Goal: Task Accomplishment & Management: Use online tool/utility

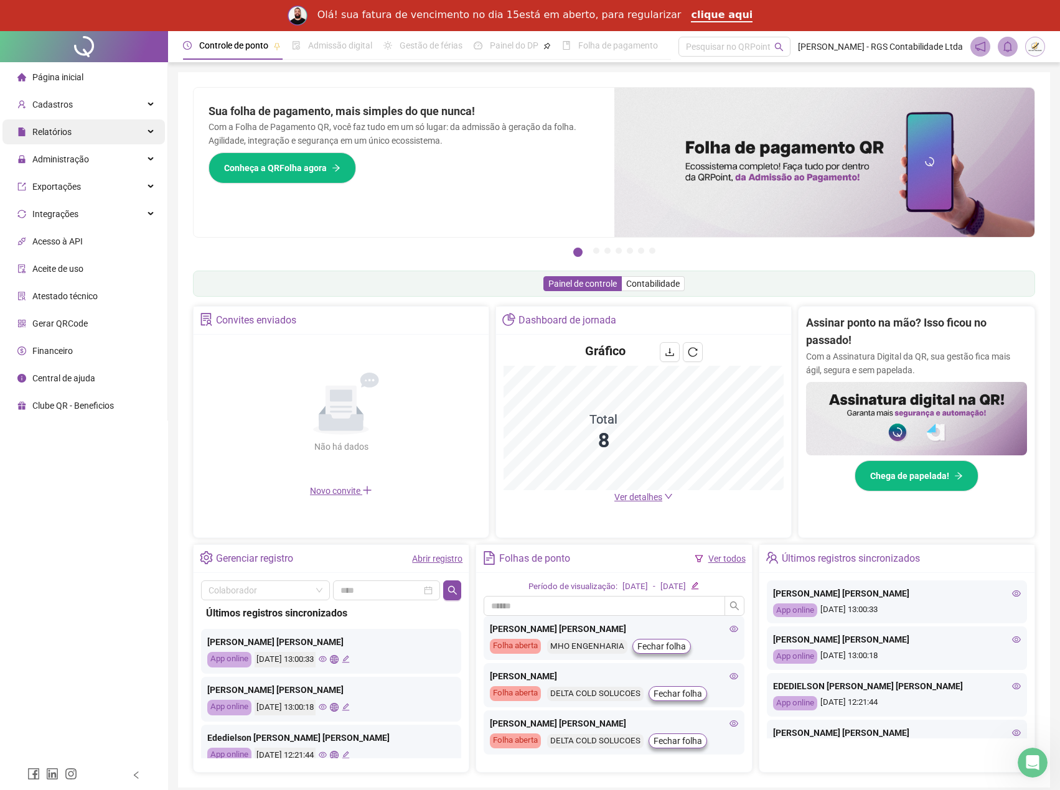
click at [44, 135] on span "Relatórios" at bounding box center [51, 132] width 39 height 10
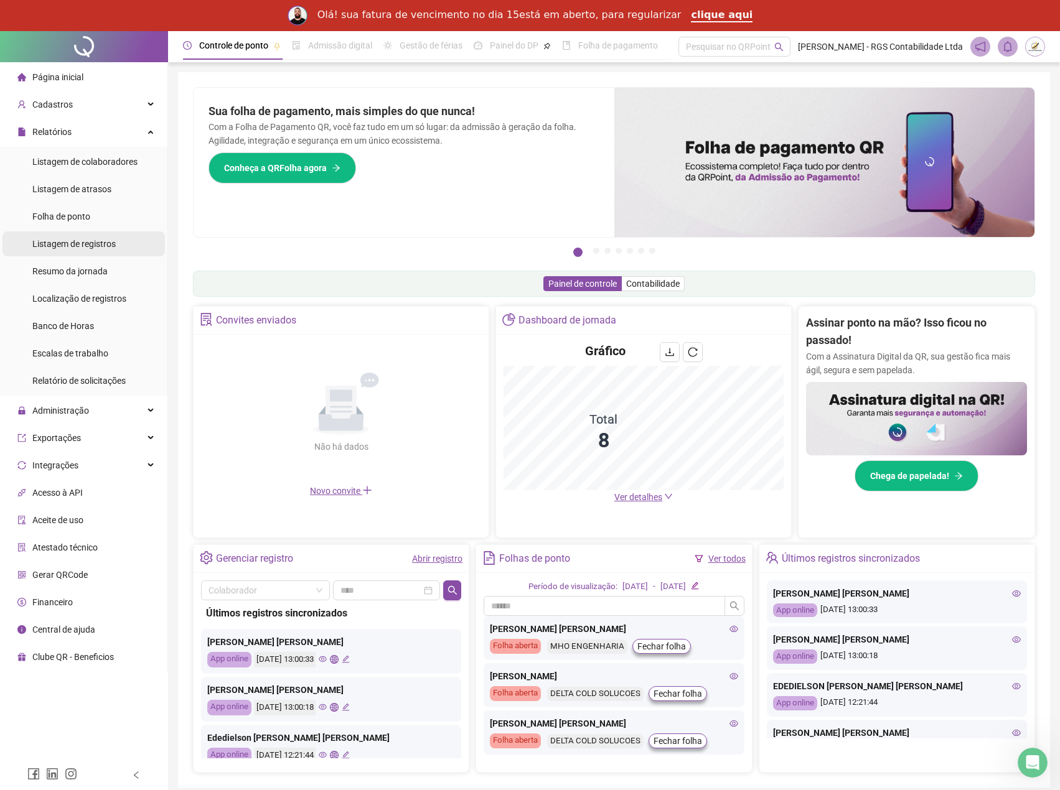
click at [96, 247] on span "Listagem de registros" at bounding box center [73, 244] width 83 height 10
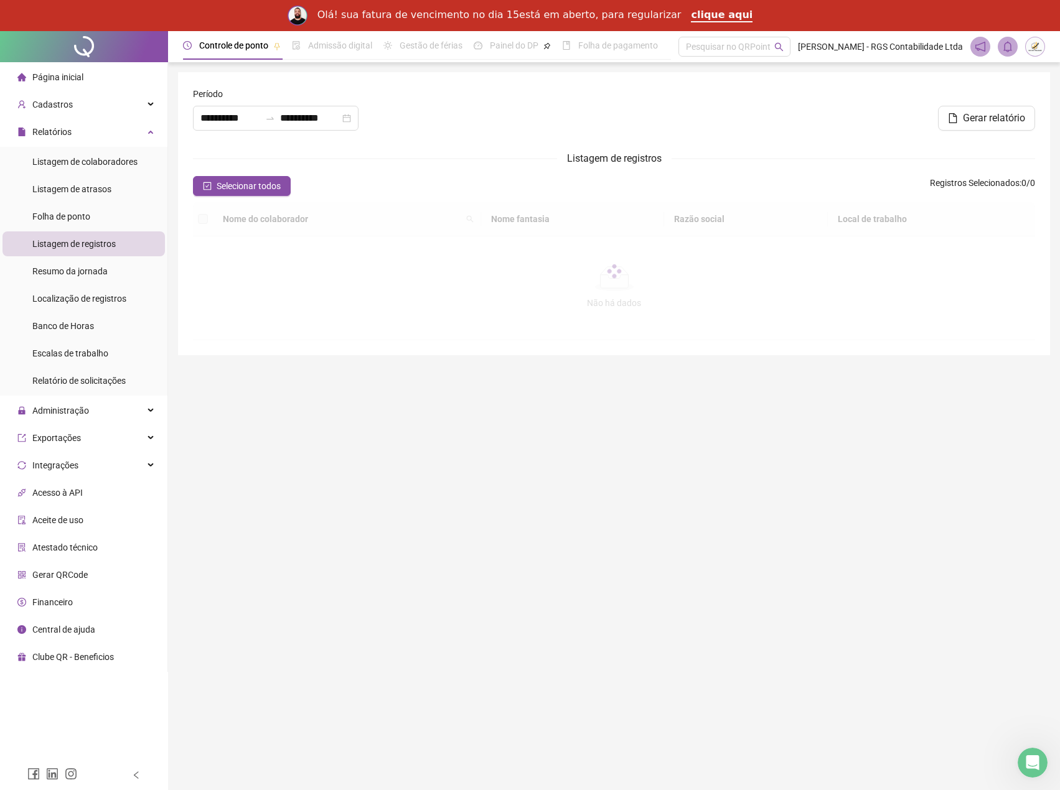
type input "**********"
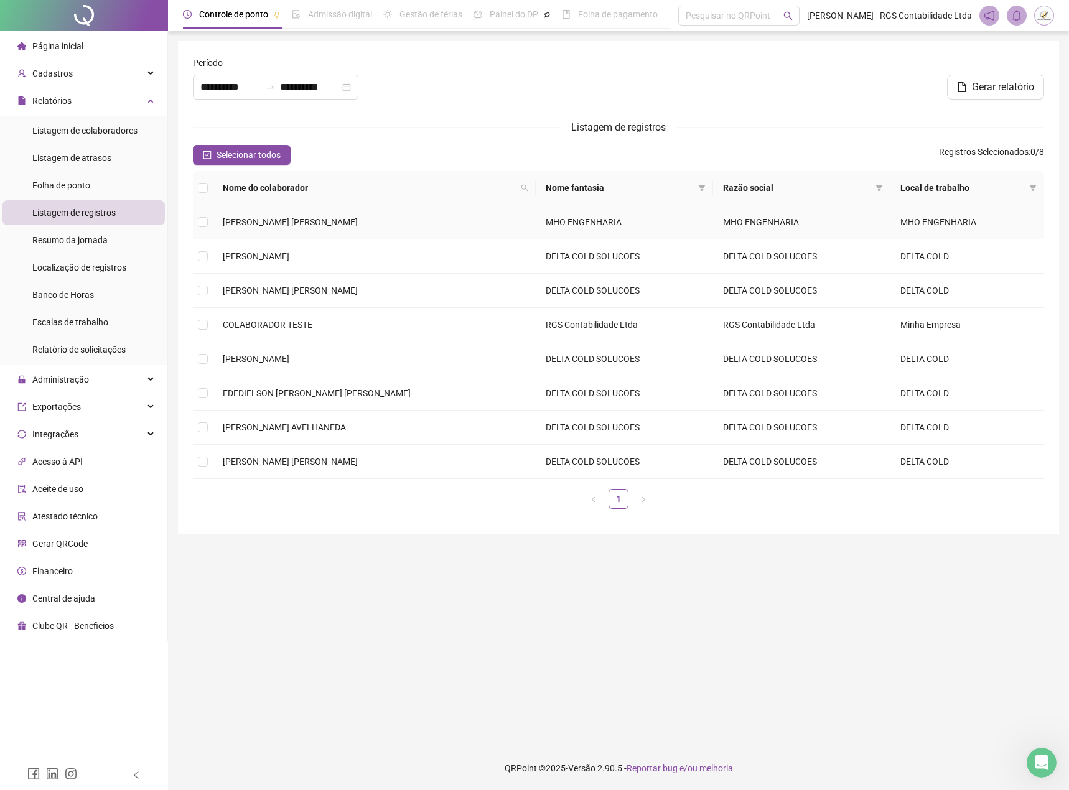
click at [256, 225] on span "[PERSON_NAME] [PERSON_NAME]" at bounding box center [290, 222] width 135 height 10
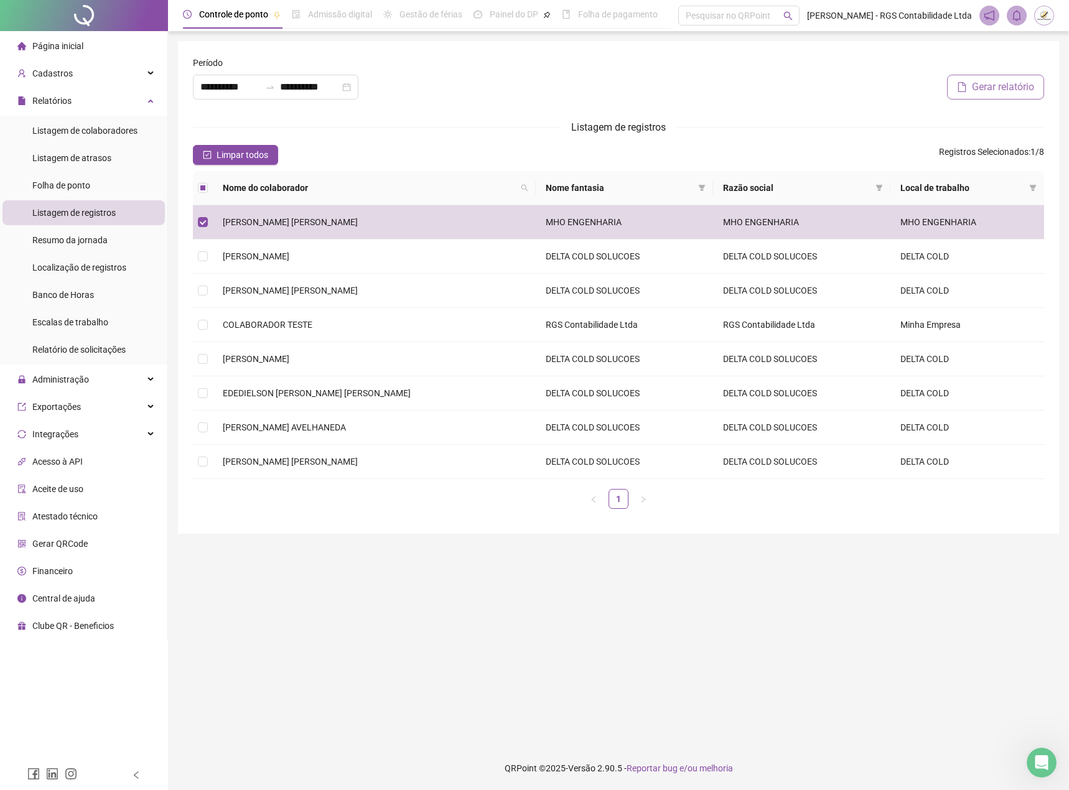
click at [999, 91] on span "Gerar relatório" at bounding box center [1003, 87] width 62 height 15
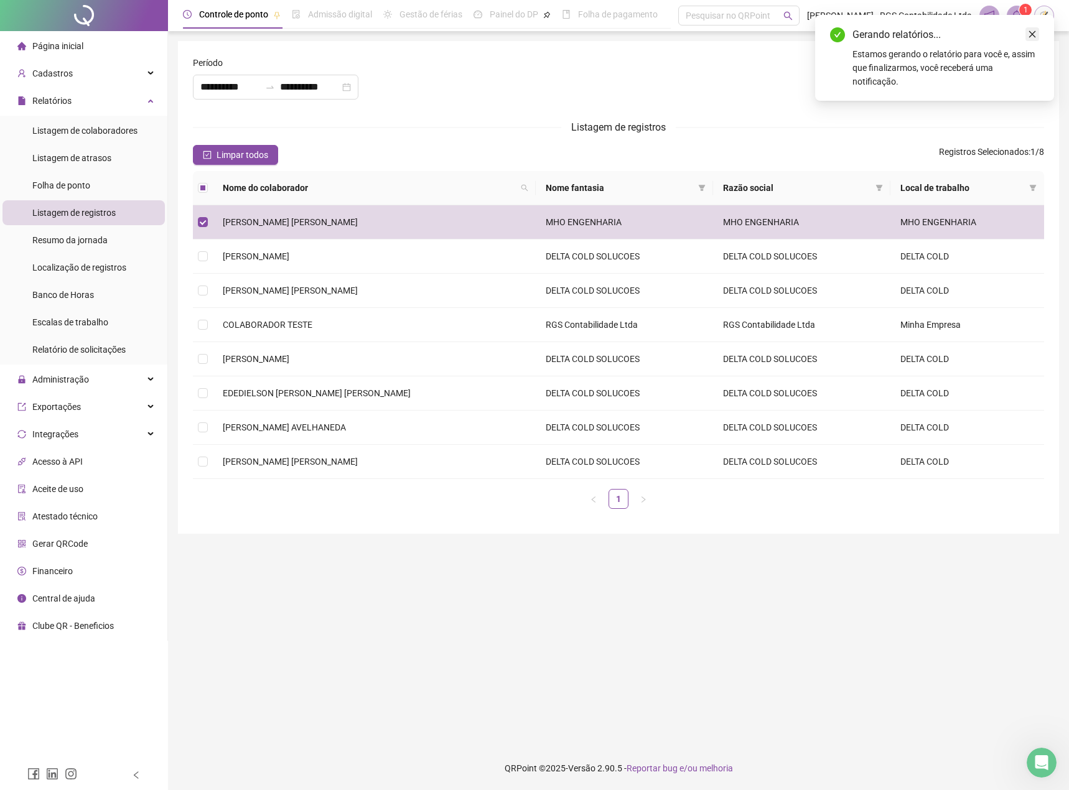
click at [1035, 34] on icon "close" at bounding box center [1032, 34] width 9 height 9
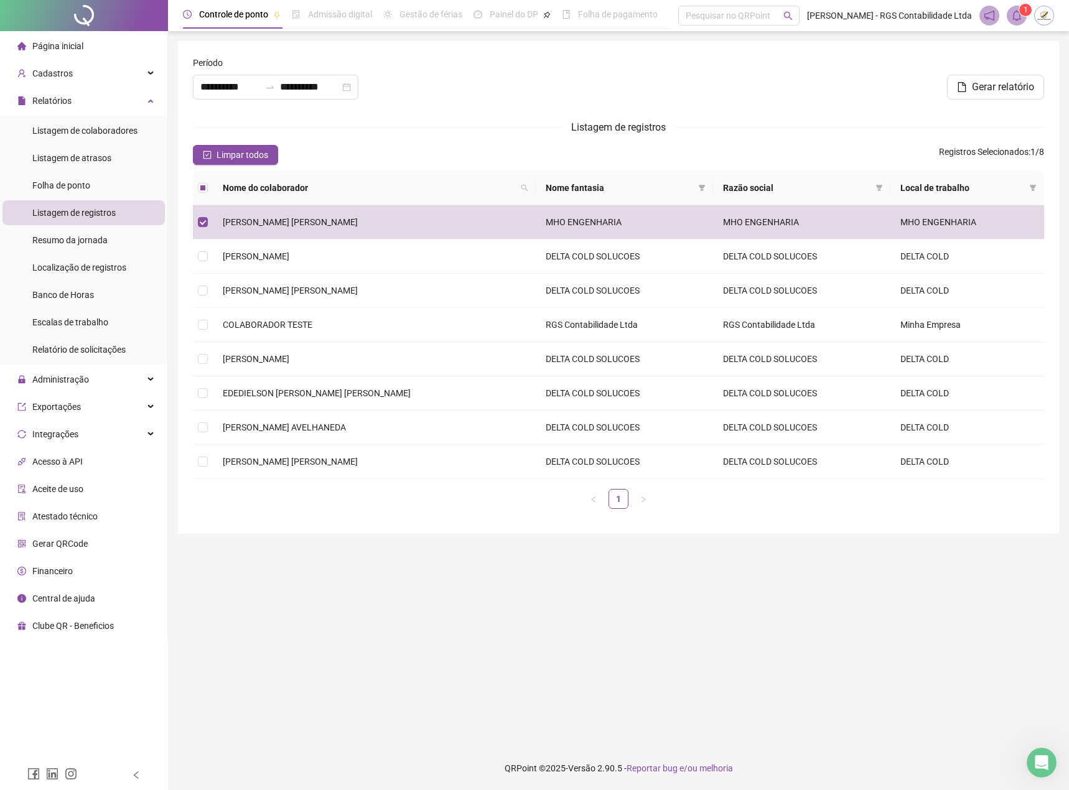
click at [1027, 19] on div "1" at bounding box center [1016, 16] width 75 height 20
click at [1019, 16] on icon "bell" at bounding box center [1016, 15] width 11 height 11
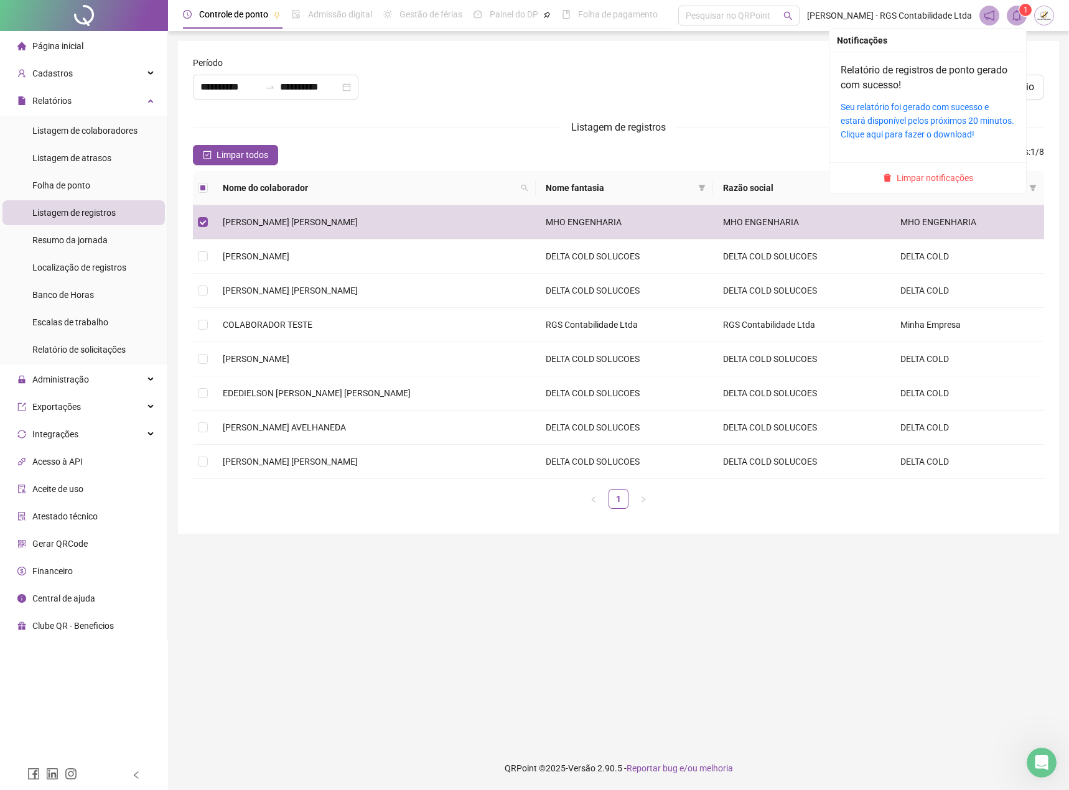
click at [910, 114] on div "Seu relatório foi gerado com sucesso e estará disponível pelos próximos 20 minu…" at bounding box center [928, 120] width 174 height 41
click at [879, 110] on link "Seu relatório foi gerado com sucesso e estará disponível pelos próximos 20 minu…" at bounding box center [928, 120] width 174 height 37
